Goal: Contribute content

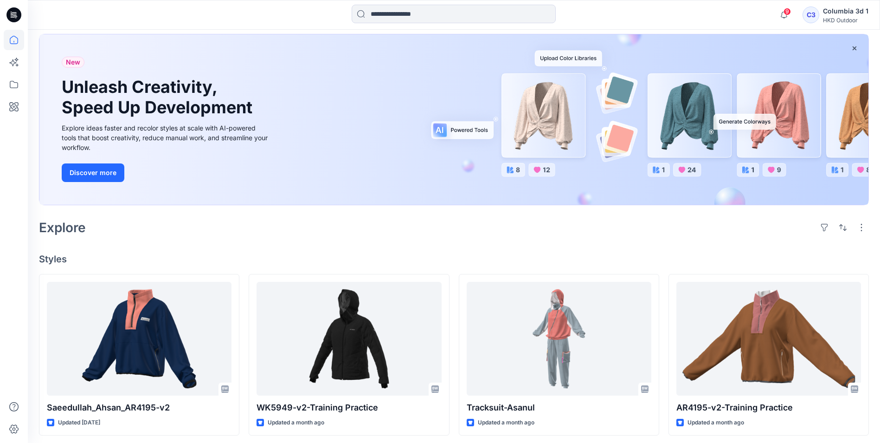
scroll to position [93, 0]
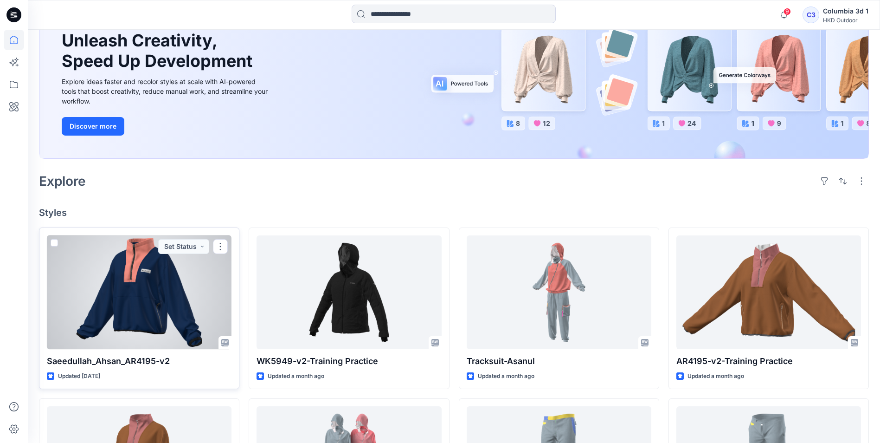
click at [164, 308] on div at bounding box center [139, 292] width 185 height 114
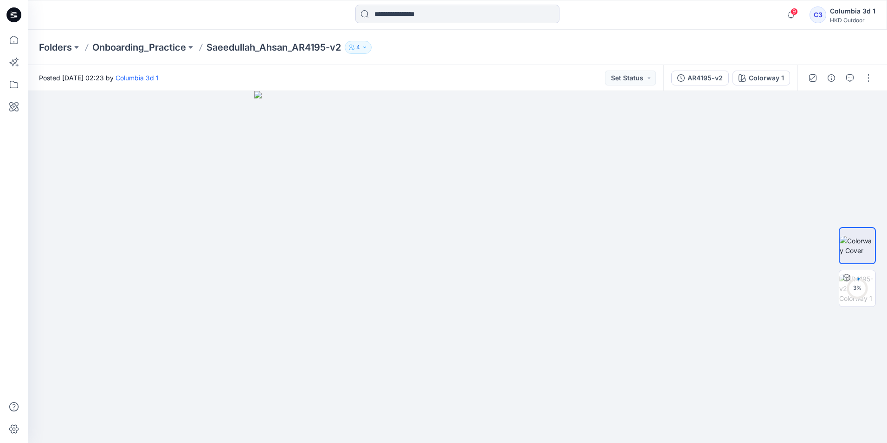
click at [360, 49] on p "4" at bounding box center [358, 47] width 4 height 10
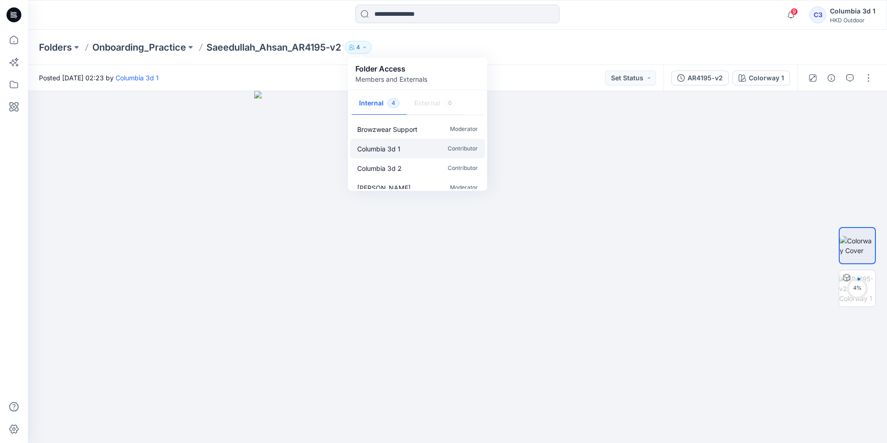
scroll to position [8, 0]
click at [500, 262] on img at bounding box center [457, 267] width 406 height 352
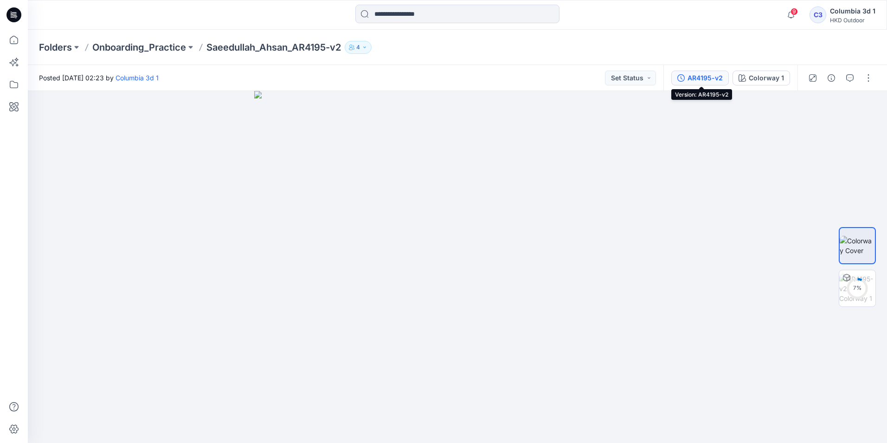
click at [697, 74] on div "AR4195-v2" at bounding box center [704, 78] width 35 height 10
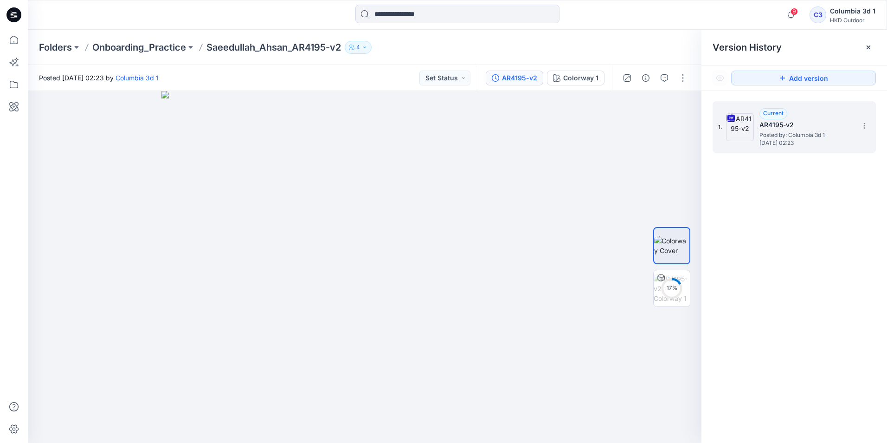
click at [762, 135] on span "Posted by: Columbia 3d 1" at bounding box center [805, 134] width 93 height 9
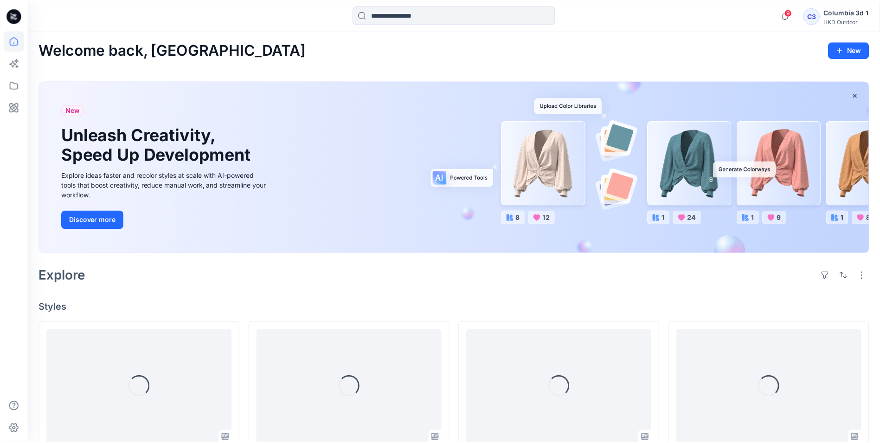
scroll to position [93, 0]
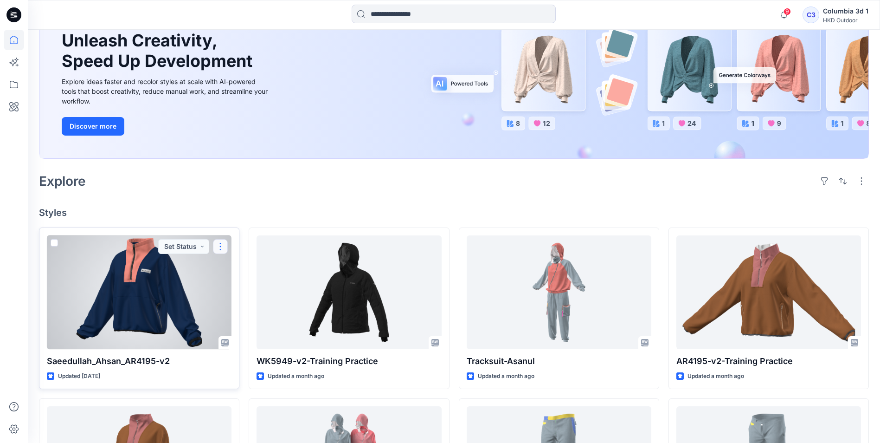
click at [221, 247] on button "button" at bounding box center [220, 246] width 15 height 15
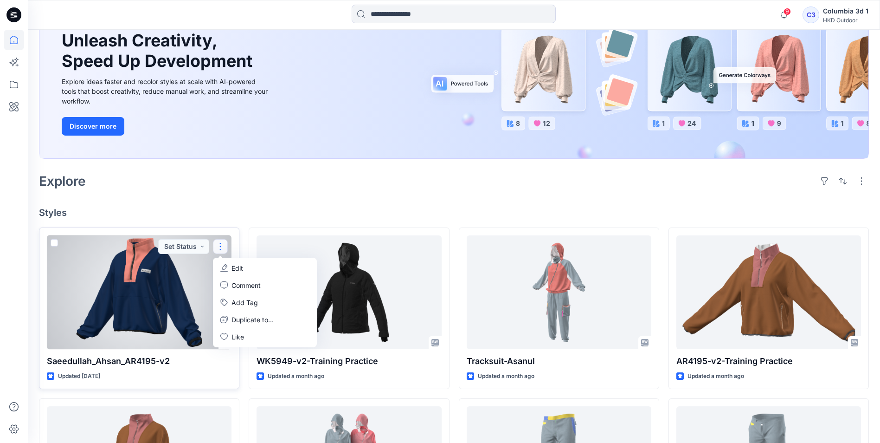
click at [230, 268] on button "Edit" at bounding box center [265, 267] width 100 height 17
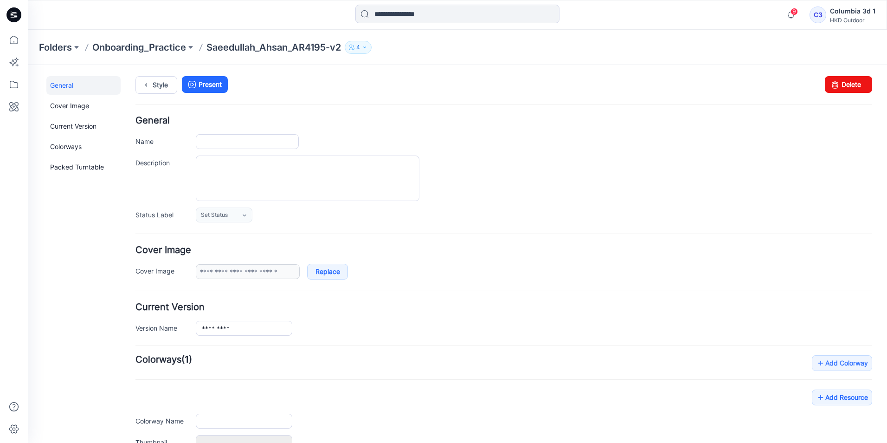
type input "**********"
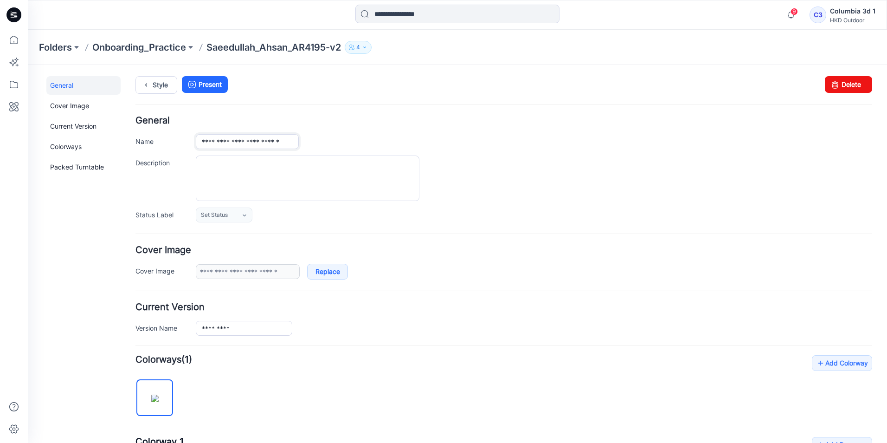
click at [246, 142] on input "**********" at bounding box center [247, 141] width 103 height 15
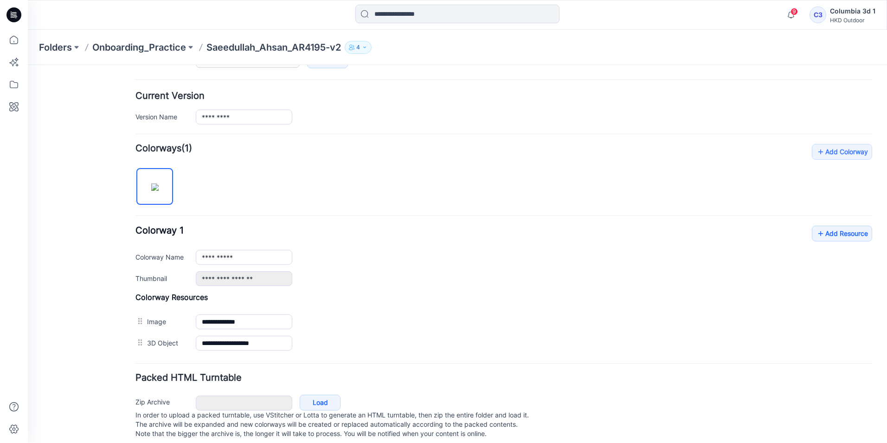
scroll to position [228, 0]
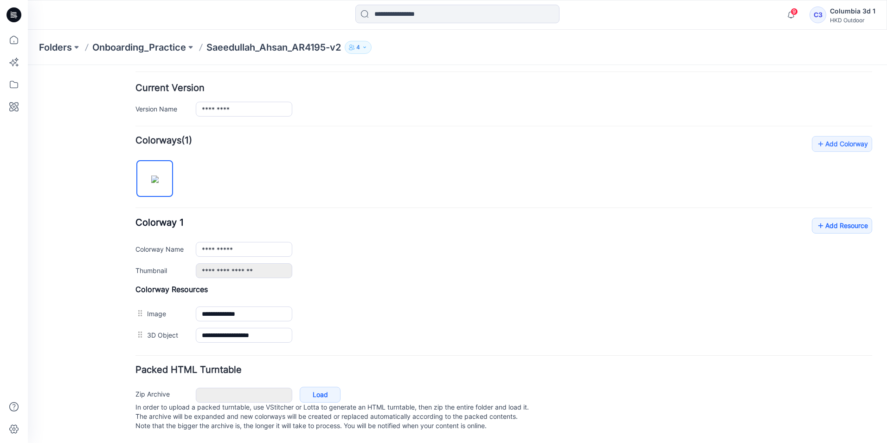
type input "**********"
click at [831, 425] on p "In order to upload a packed turntable, use VStitcher or Lotta to generate an HT…" at bounding box center [503, 416] width 737 height 28
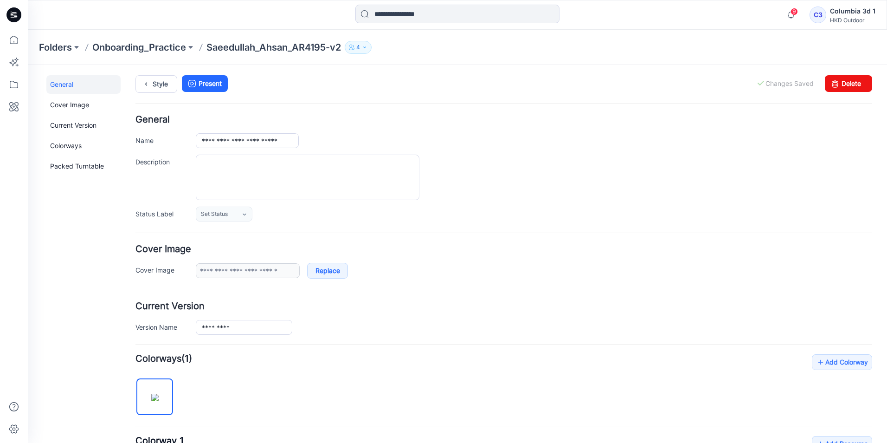
scroll to position [0, 0]
click at [101, 229] on div "General Cover Image Current Version Colorways Packed Turntable" at bounding box center [83, 368] width 74 height 585
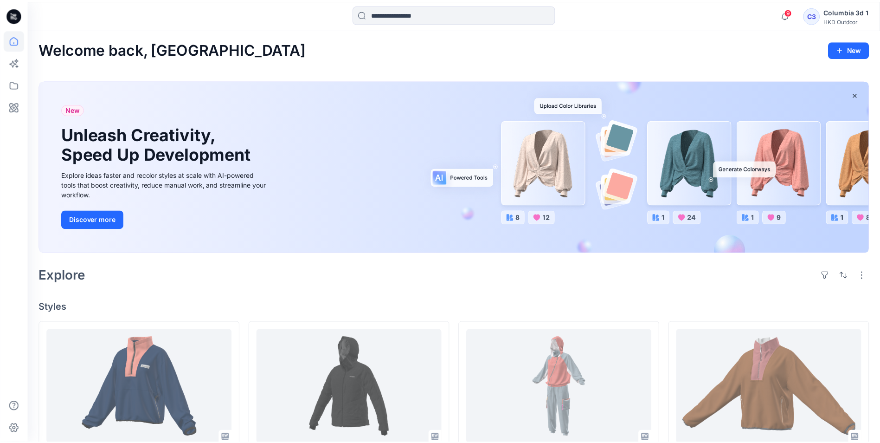
scroll to position [93, 0]
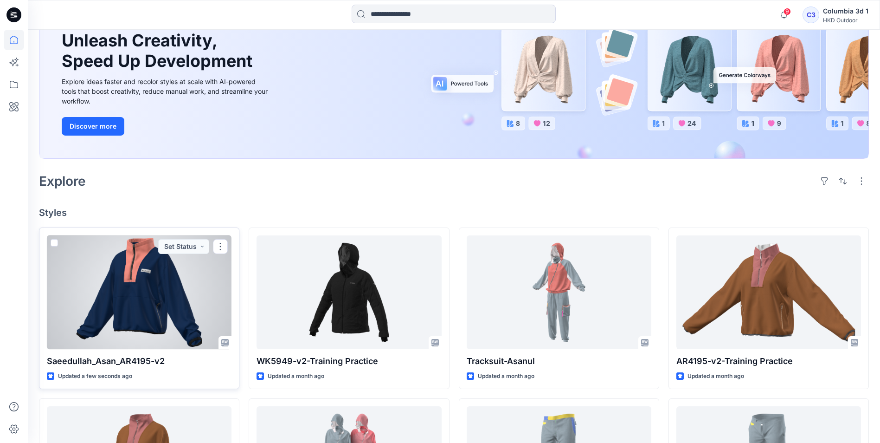
click at [181, 283] on div at bounding box center [139, 292] width 185 height 114
